Goal: Check status: Check status

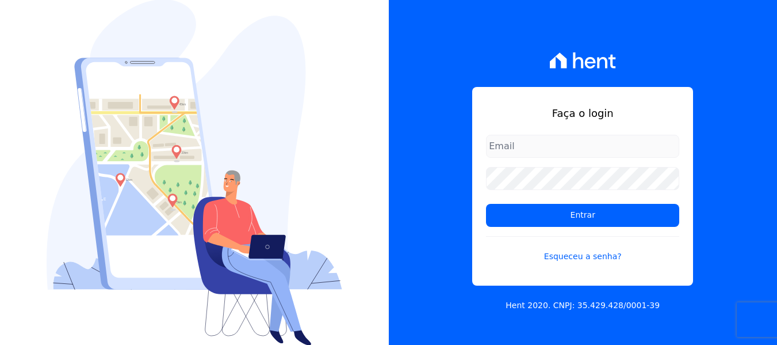
click at [551, 157] on input "email" at bounding box center [582, 146] width 193 height 23
type input "[PERSON_NAME][EMAIL_ADDRESS][DOMAIN_NAME]"
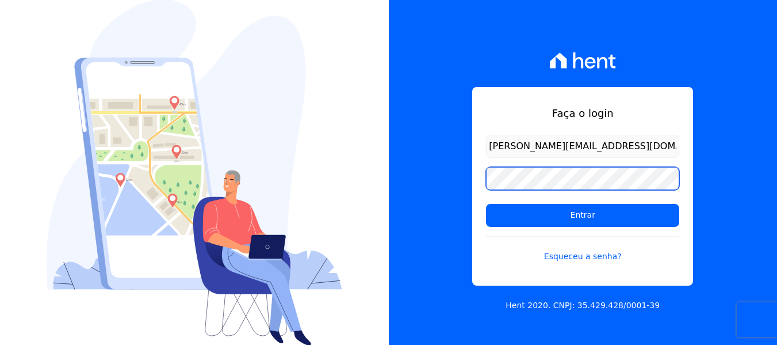
click at [486, 204] on input "Entrar" at bounding box center [582, 215] width 193 height 23
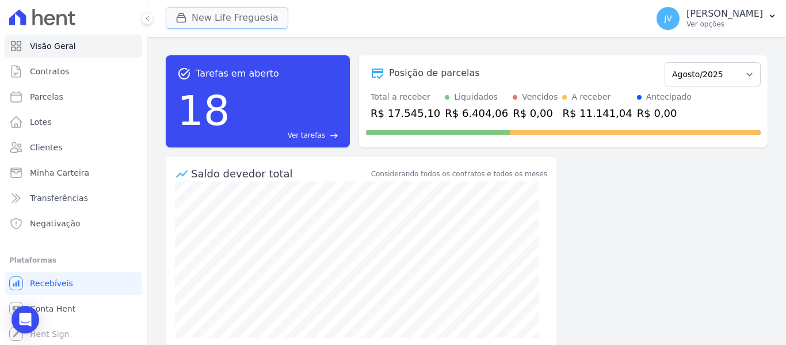
click at [264, 24] on button "New Life Freguesia" at bounding box center [227, 18] width 123 height 22
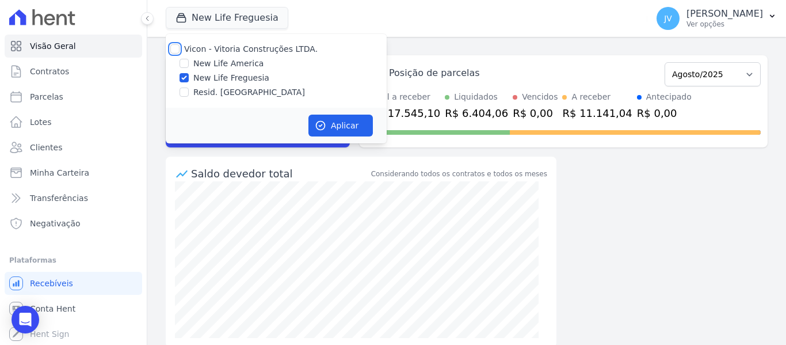
click at [173, 48] on input "Vicon - Vitoria Construções LTDA." at bounding box center [174, 48] width 9 height 9
checkbox input "true"
click at [345, 125] on button "Aplicar" at bounding box center [340, 125] width 64 height 22
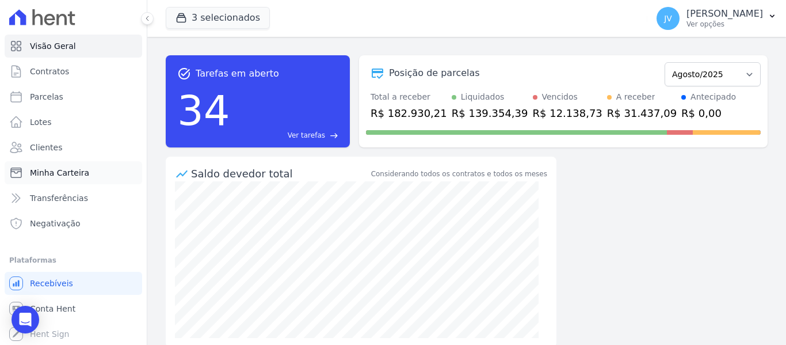
click at [47, 171] on span "Minha Carteira" at bounding box center [59, 173] width 59 height 12
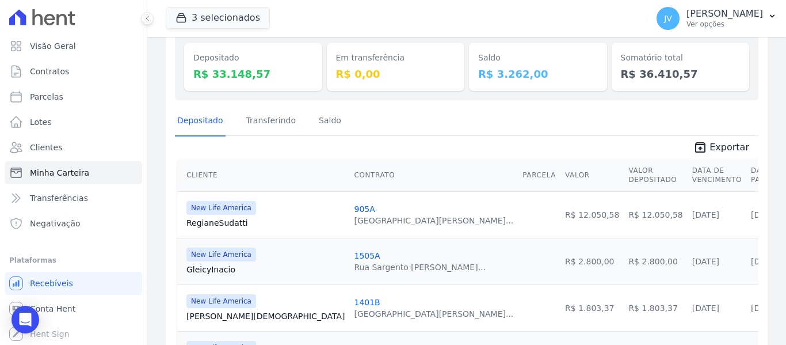
scroll to position [173, 0]
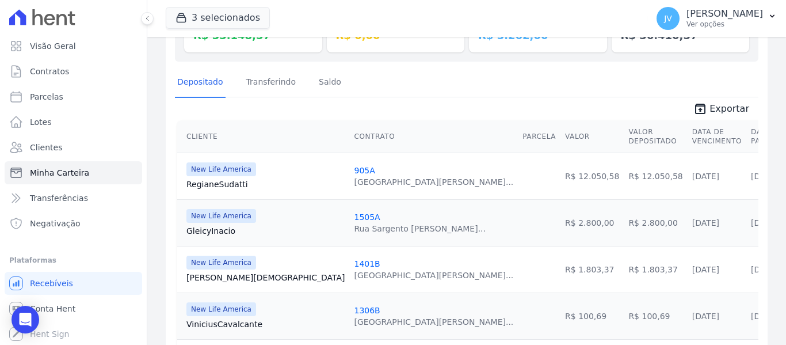
click at [623, 146] on th "Valor Depositado" at bounding box center [654, 136] width 63 height 33
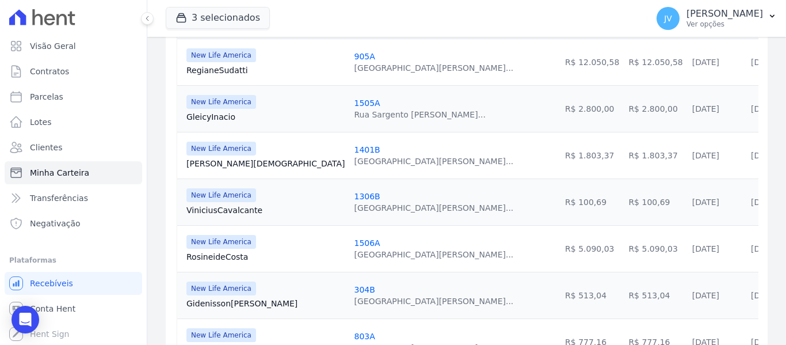
scroll to position [288, 0]
click at [104, 166] on link "Minha Carteira" at bounding box center [73, 172] width 137 height 23
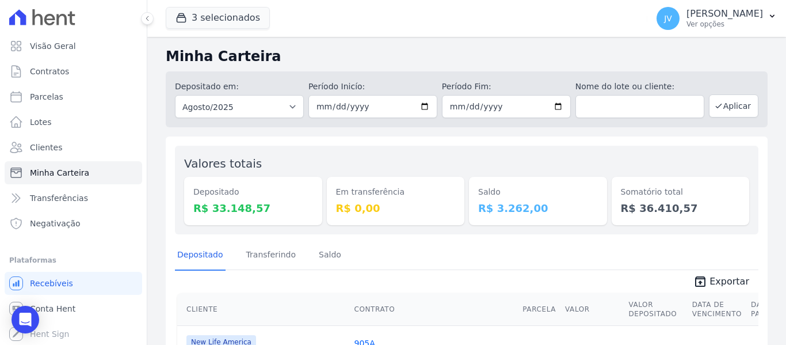
click at [459, 162] on div "Em transferência R$ 0,00" at bounding box center [396, 190] width 138 height 70
click at [529, 212] on dd "R$ 3.262,00" at bounding box center [538, 208] width 120 height 16
click at [516, 211] on dd "R$ 3.262,00" at bounding box center [538, 208] width 120 height 16
click at [537, 192] on dt "Saldo" at bounding box center [538, 192] width 120 height 12
click at [538, 213] on dd "R$ 3.262,00" at bounding box center [538, 208] width 120 height 16
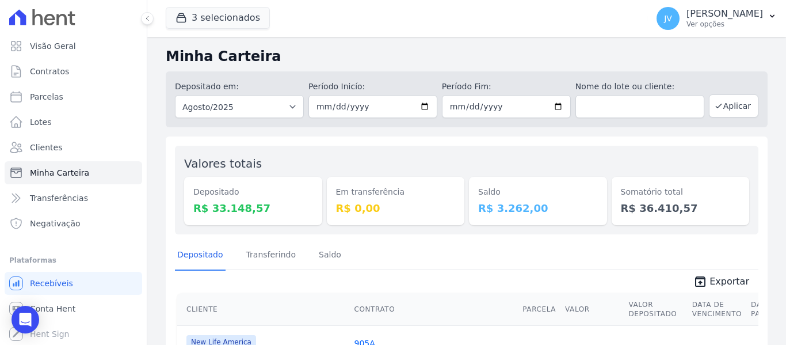
click at [596, 179] on div "Saldo R$ 3.262,00" at bounding box center [538, 201] width 138 height 48
drag, startPoint x: 676, startPoint y: 204, endPoint x: 611, endPoint y: 181, distance: 68.4
click at [611, 181] on div "Somatório total R$ 36.410,57" at bounding box center [680, 201] width 138 height 48
click at [611, 174] on div "Somatório total R$ 36.410,57" at bounding box center [680, 190] width 138 height 70
drag, startPoint x: 532, startPoint y: 209, endPoint x: 469, endPoint y: 179, distance: 70.0
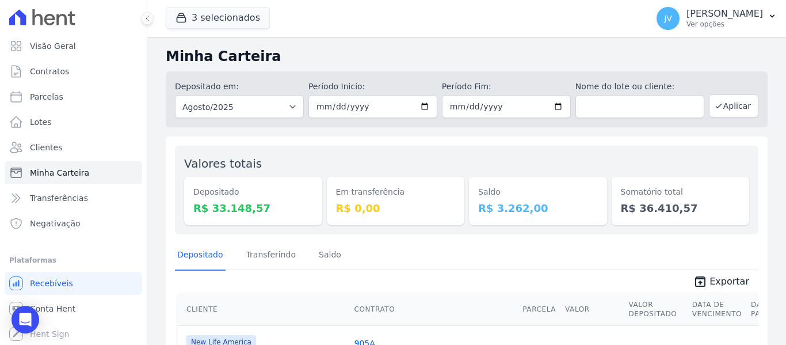
click at [469, 179] on div "Saldo R$ 3.262,00" at bounding box center [538, 201] width 138 height 48
click at [364, 179] on div "Em transferência R$ 0,00" at bounding box center [396, 201] width 138 height 48
drag, startPoint x: 544, startPoint y: 211, endPoint x: 469, endPoint y: 178, distance: 81.6
click at [469, 178] on div "Saldo R$ 3.262,00" at bounding box center [538, 201] width 138 height 48
click at [509, 171] on div "Saldo R$ 3.262,00" at bounding box center [538, 190] width 138 height 70
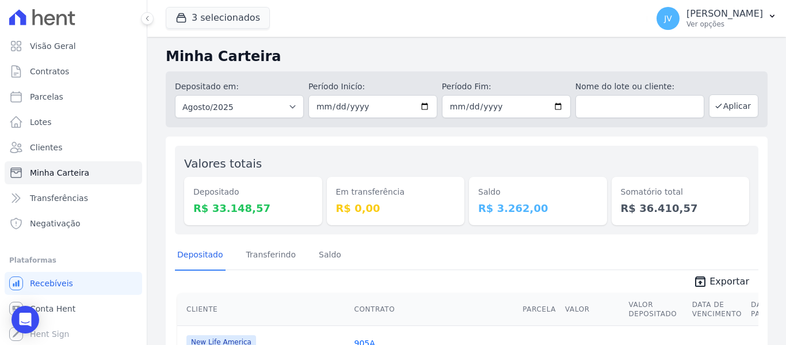
drag, startPoint x: 539, startPoint y: 207, endPoint x: 473, endPoint y: 186, distance: 68.8
click at [473, 186] on div "Saldo R$ 3.262,00" at bounding box center [538, 201] width 138 height 48
click at [488, 163] on div "Saldo R$ 3.262,00" at bounding box center [538, 190] width 138 height 70
drag, startPoint x: 534, startPoint y: 208, endPoint x: 470, endPoint y: 166, distance: 76.7
click at [470, 166] on div "Saldo R$ 3.262,00" at bounding box center [538, 190] width 138 height 70
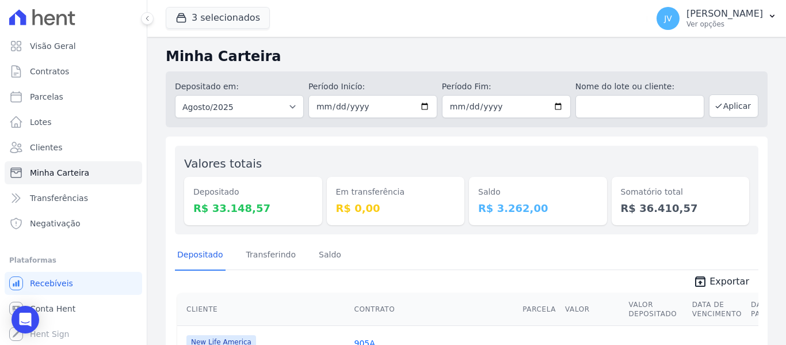
click at [475, 148] on div "Valores totais Depositado R$ 33.148,57 Em transferência R$ 0,00 Saldo R$ 3.262,…" at bounding box center [466, 190] width 583 height 89
drag, startPoint x: 508, startPoint y: 206, endPoint x: 472, endPoint y: 171, distance: 50.9
click at [470, 182] on div "Saldo R$ 3.262,00" at bounding box center [538, 201] width 138 height 48
click at [475, 164] on div "Saldo R$ 3.262,00" at bounding box center [538, 190] width 138 height 70
